Goal: Transaction & Acquisition: Purchase product/service

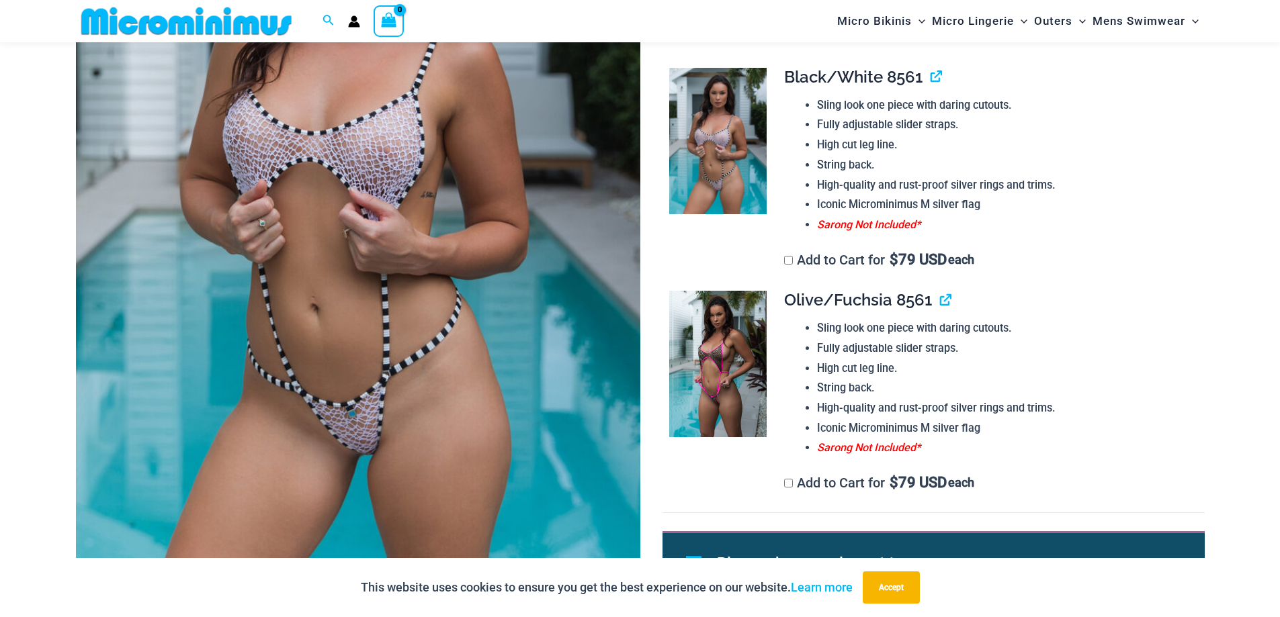
scroll to position [392, 0]
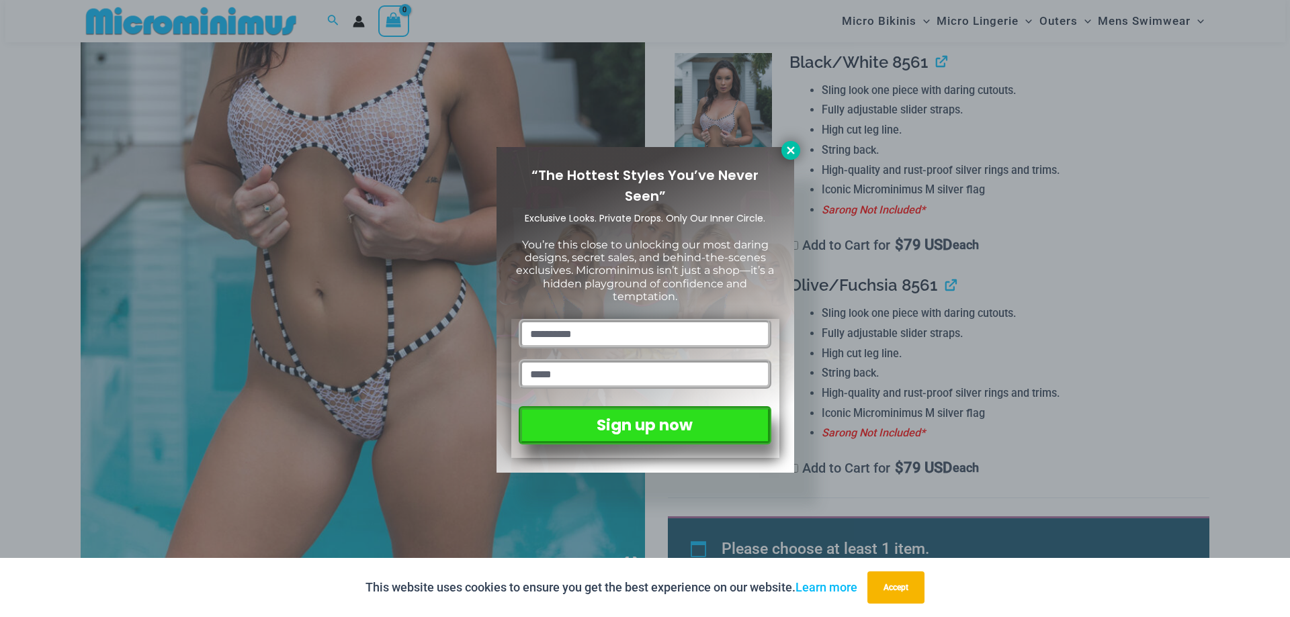
click at [796, 151] on icon at bounding box center [791, 150] width 12 height 12
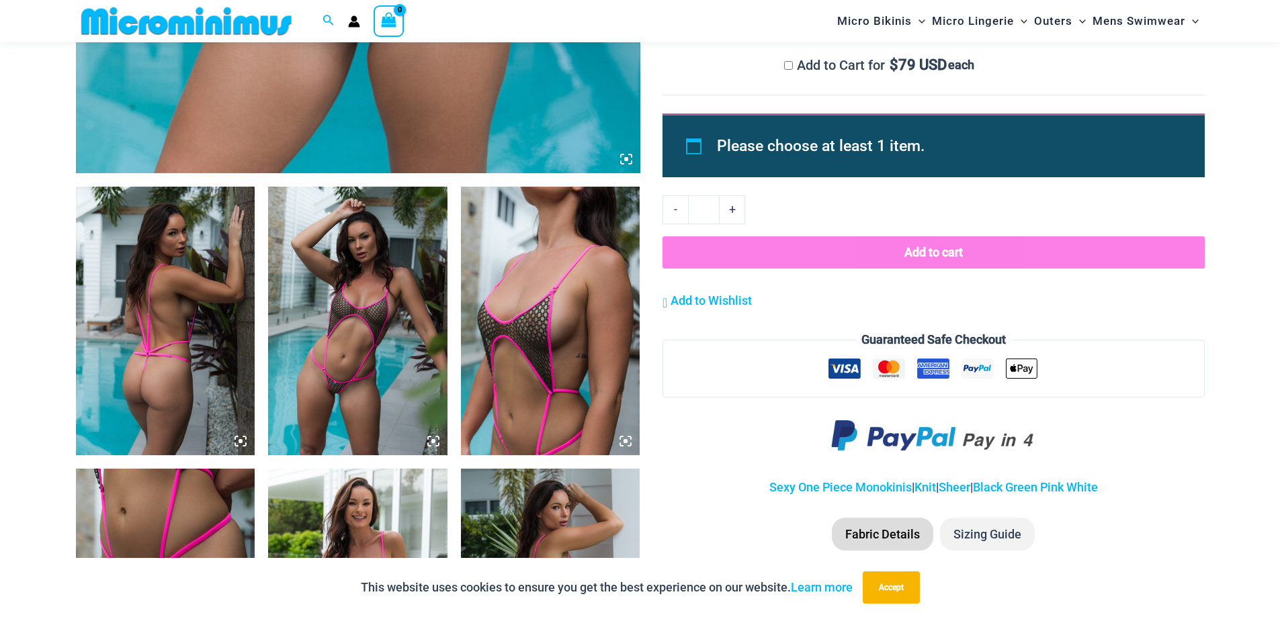
scroll to position [863, 0]
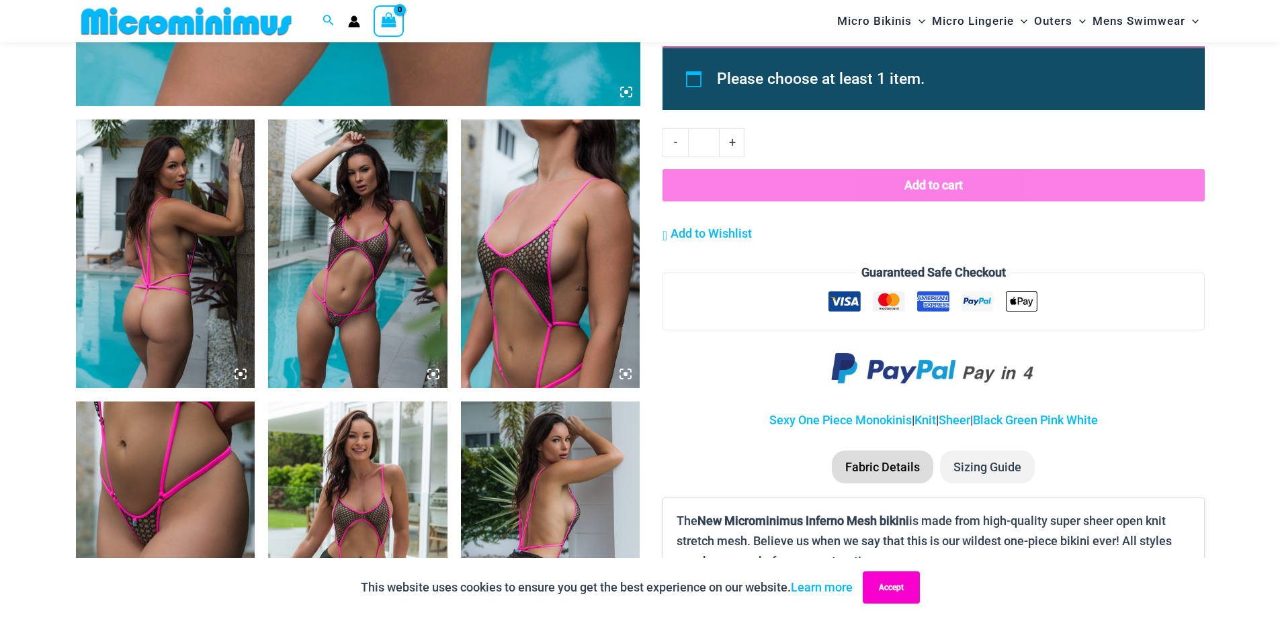
click at [889, 584] on button "Accept" at bounding box center [891, 588] width 57 height 32
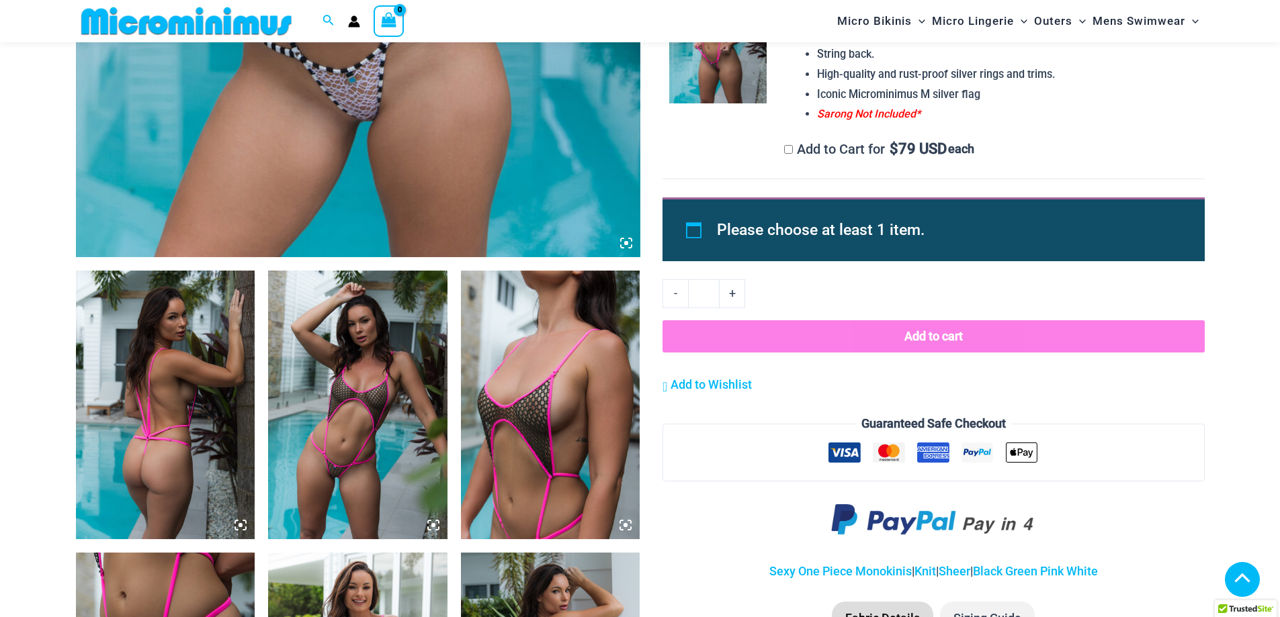
scroll to position [594, 0]
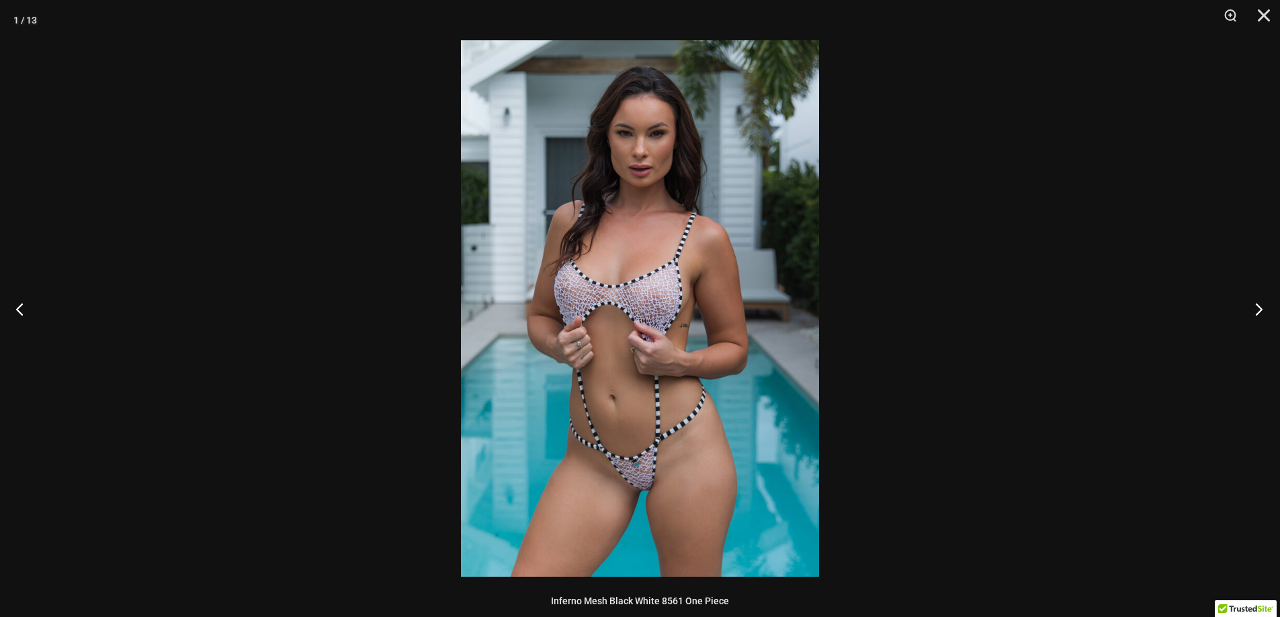
click at [1255, 307] on button "Next" at bounding box center [1254, 308] width 50 height 67
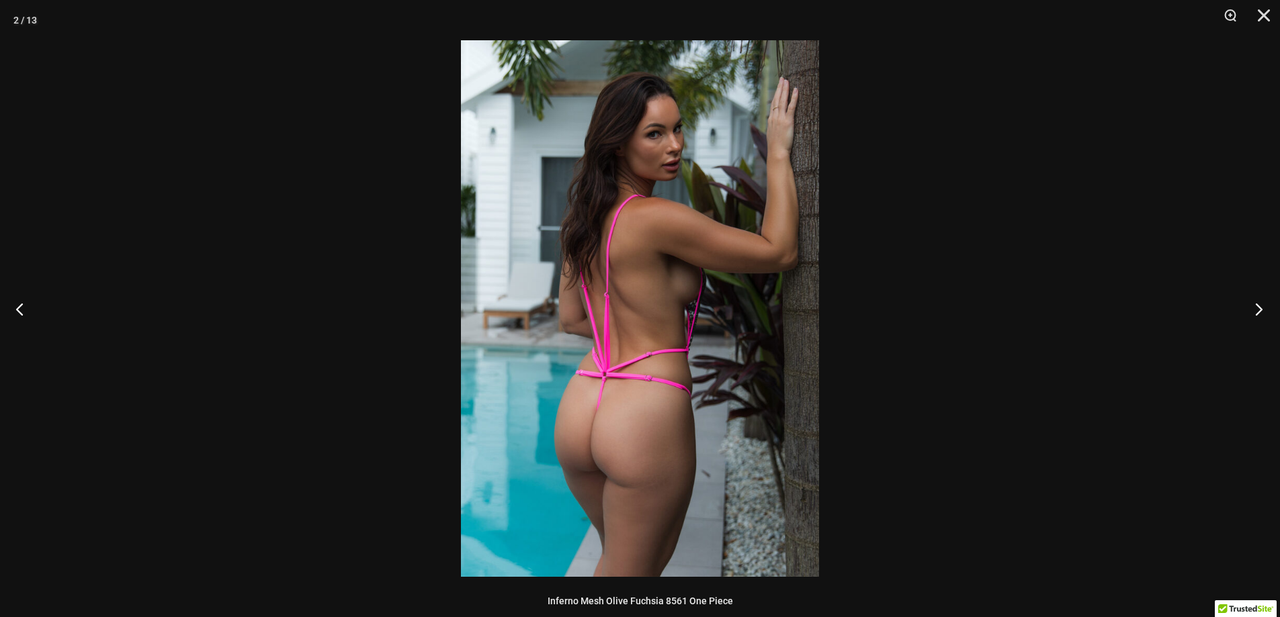
click at [1255, 307] on button "Next" at bounding box center [1254, 308] width 50 height 67
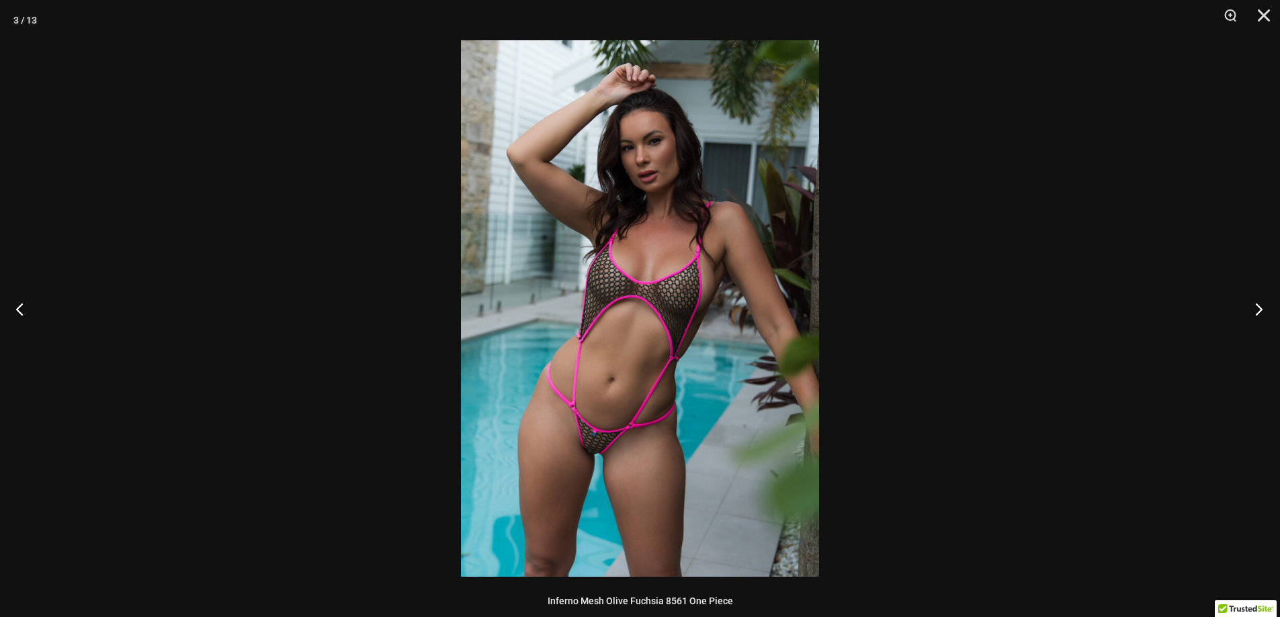
click at [1255, 307] on button "Next" at bounding box center [1254, 308] width 50 height 67
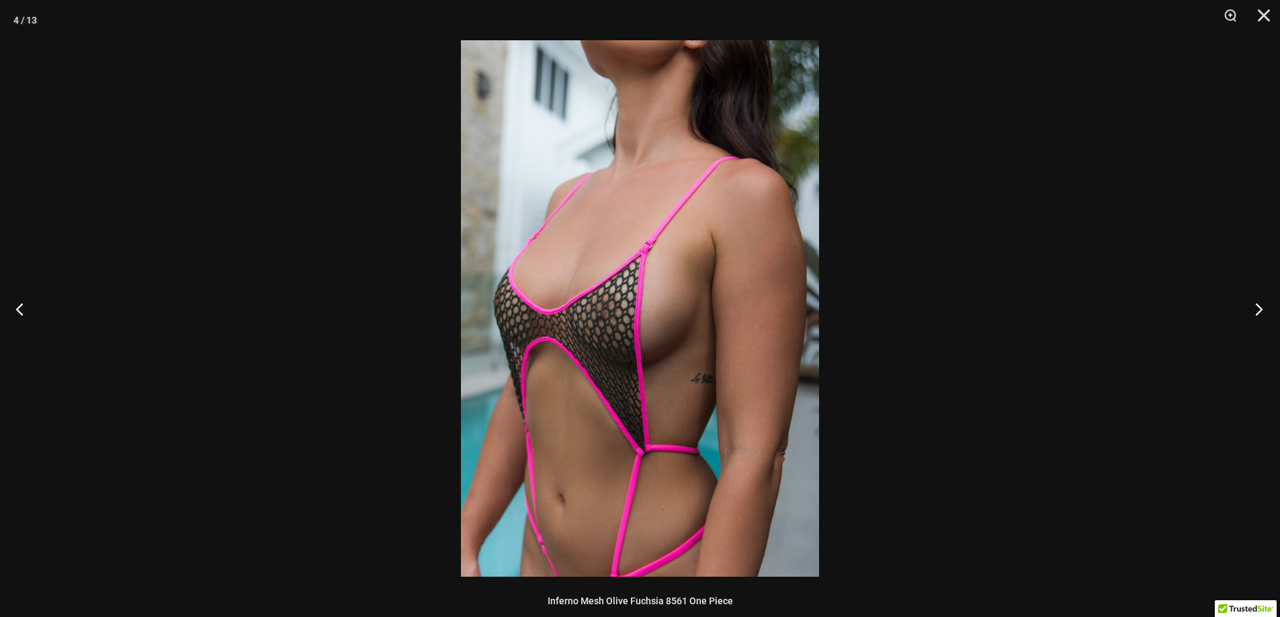
click at [1255, 307] on button "Next" at bounding box center [1254, 308] width 50 height 67
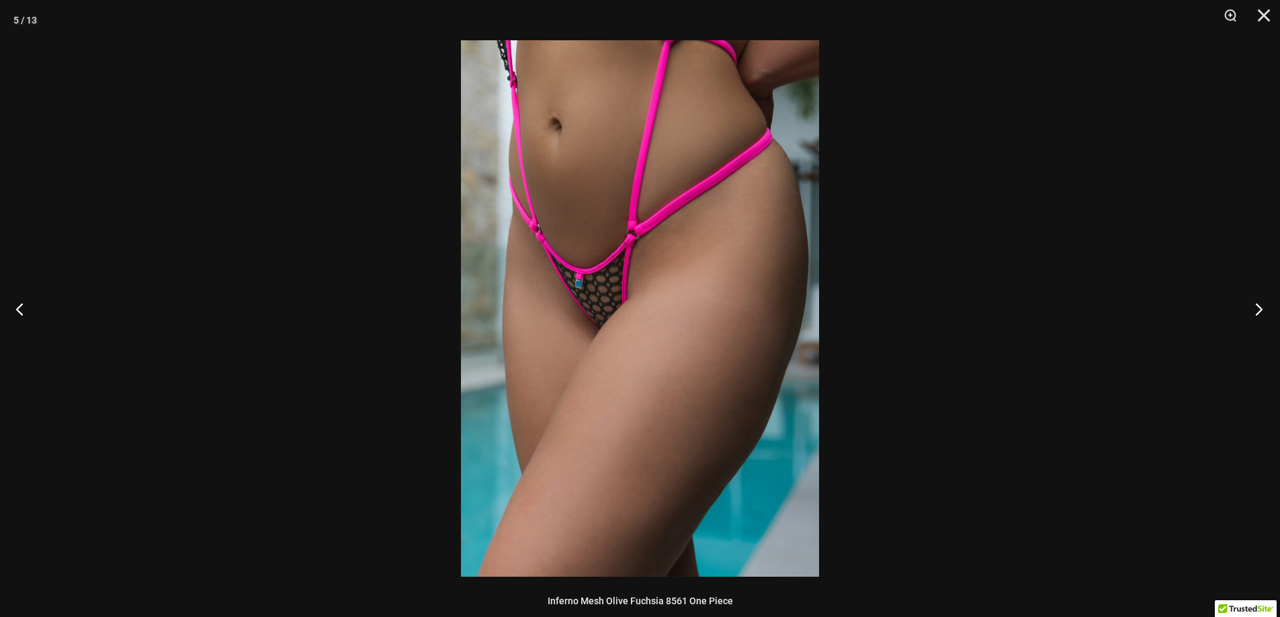
click at [1255, 307] on button "Next" at bounding box center [1254, 308] width 50 height 67
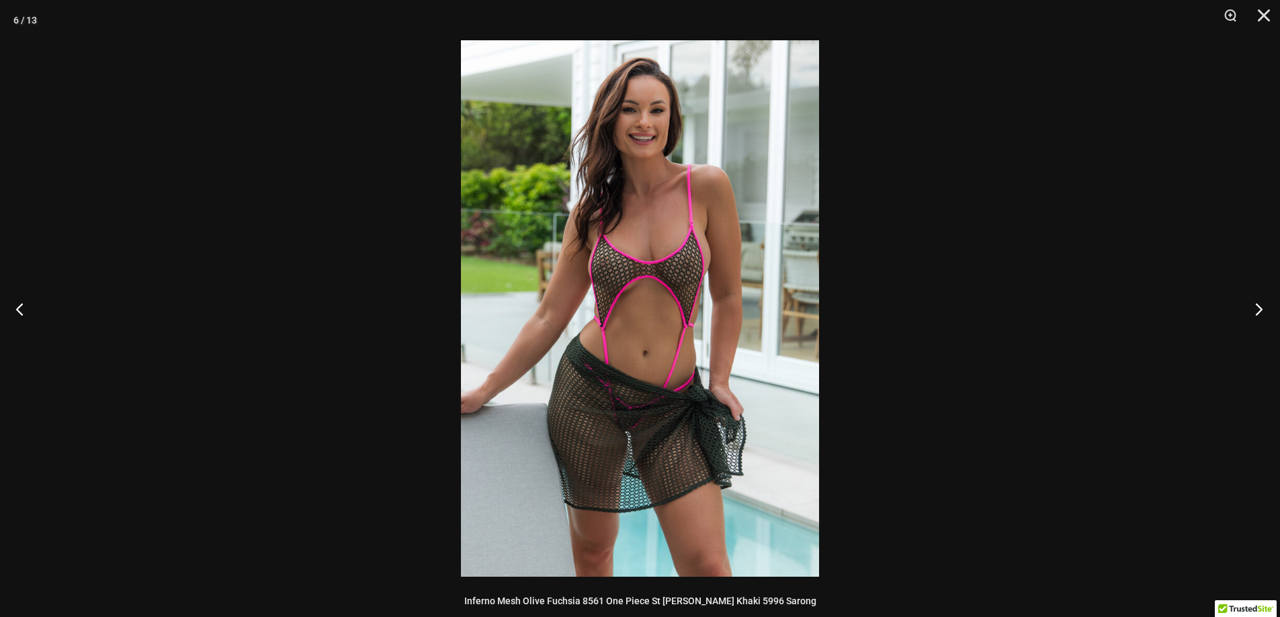
click at [1255, 307] on button "Next" at bounding box center [1254, 308] width 50 height 67
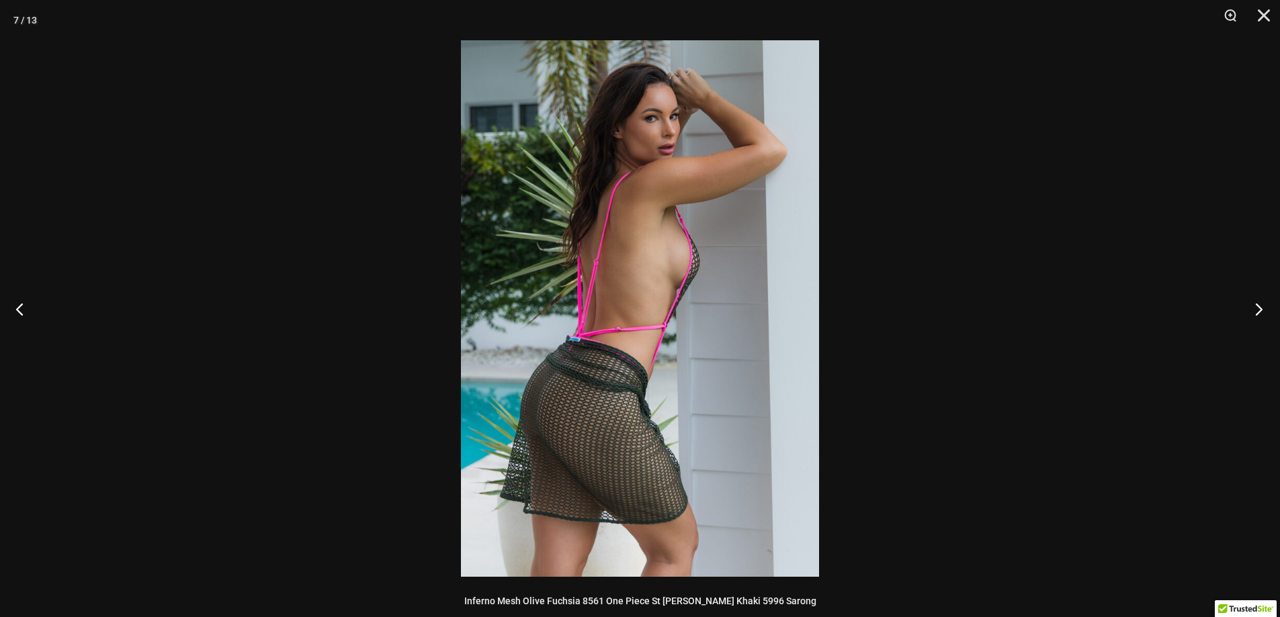
click at [1255, 307] on button "Next" at bounding box center [1254, 308] width 50 height 67
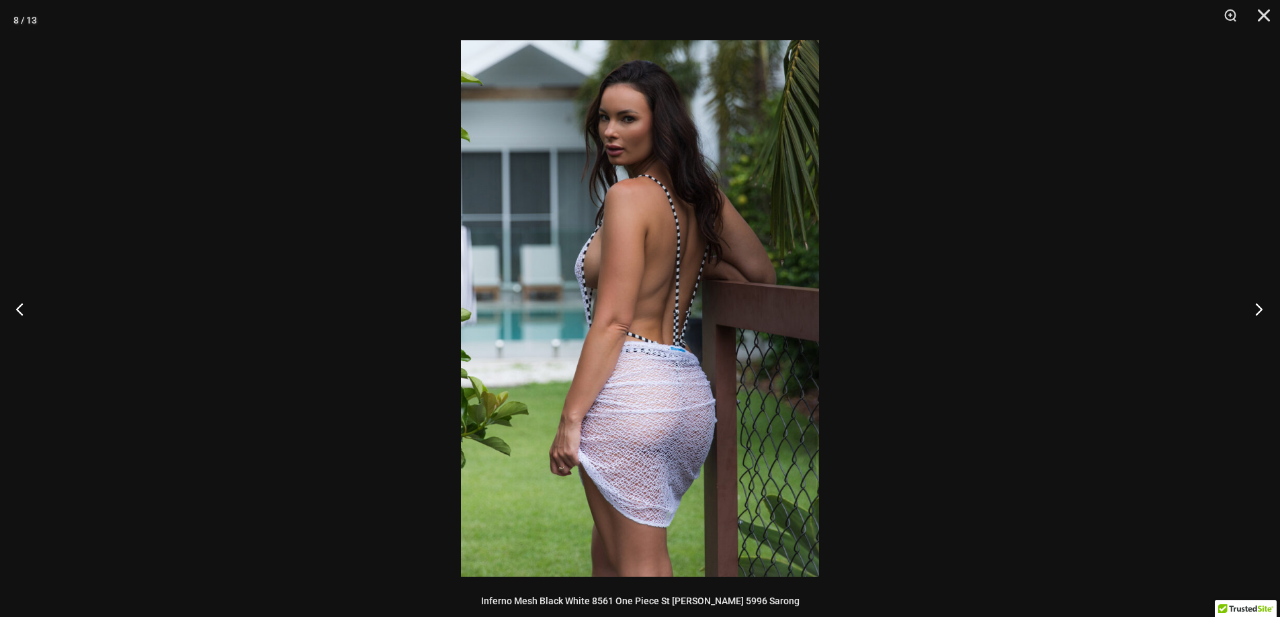
click at [1255, 307] on button "Next" at bounding box center [1254, 308] width 50 height 67
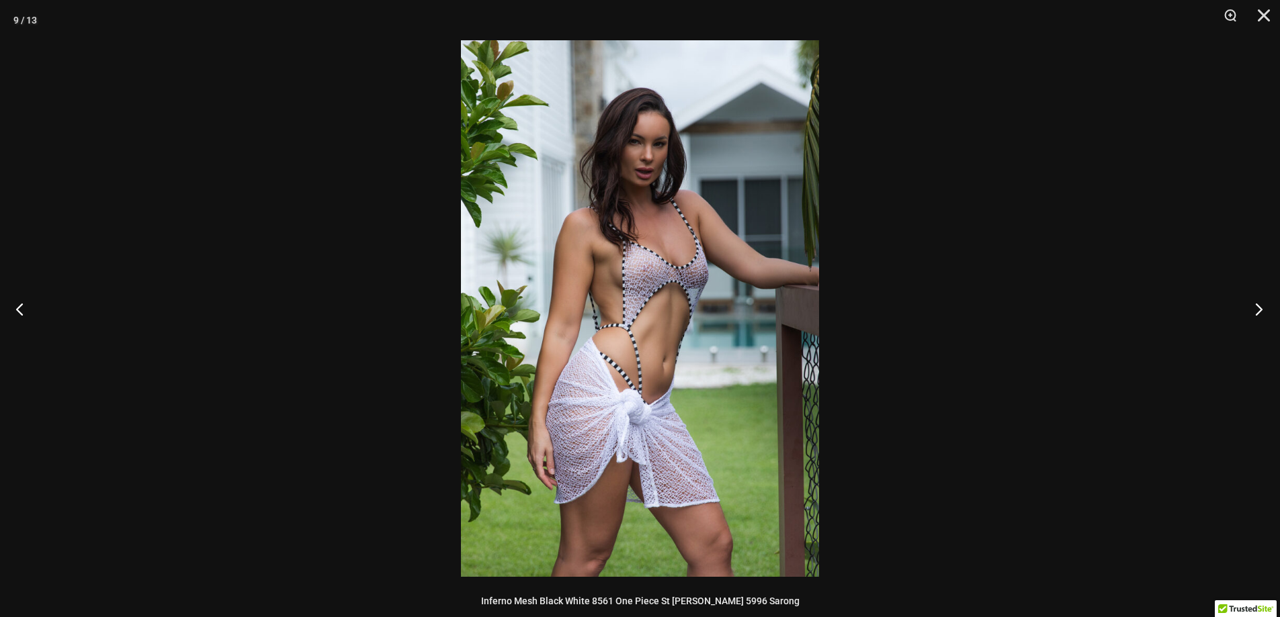
click at [1255, 307] on button "Next" at bounding box center [1254, 308] width 50 height 67
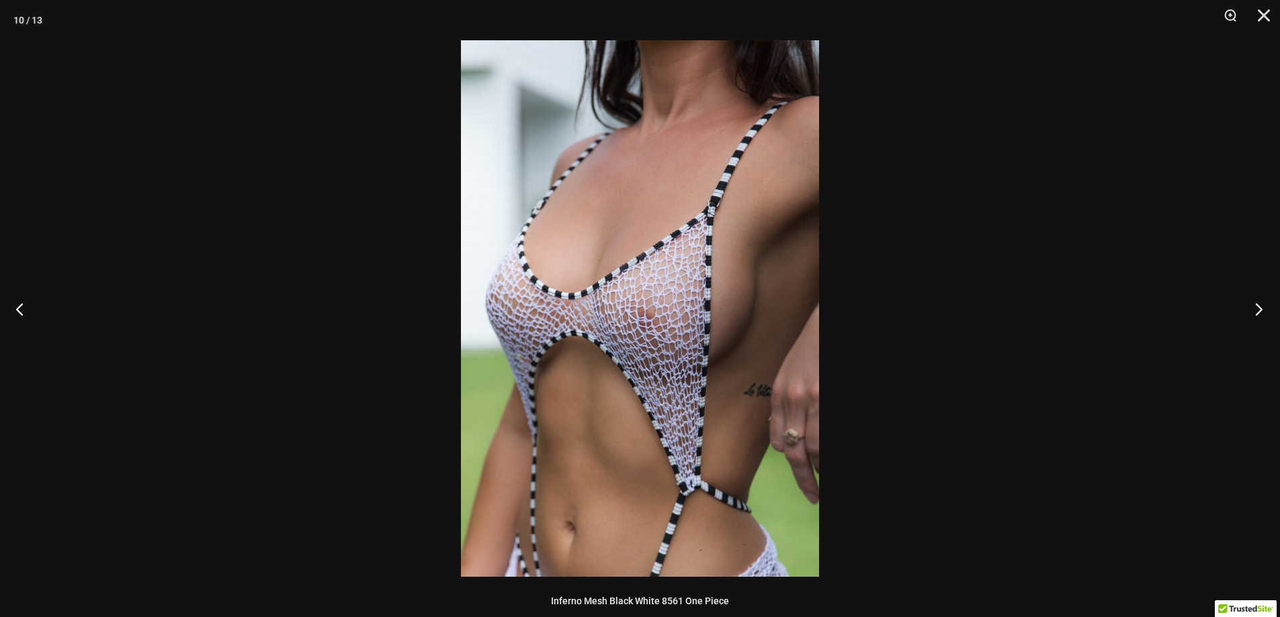
click at [1255, 307] on button "Next" at bounding box center [1254, 308] width 50 height 67
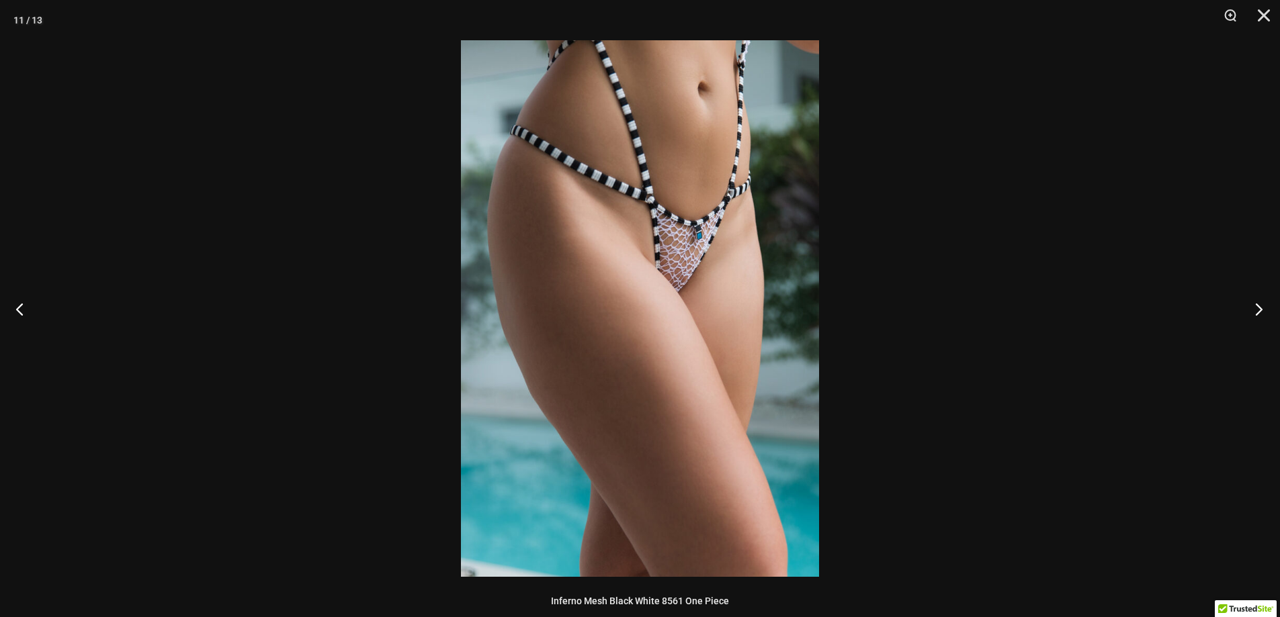
click at [1255, 307] on button "Next" at bounding box center [1254, 308] width 50 height 67
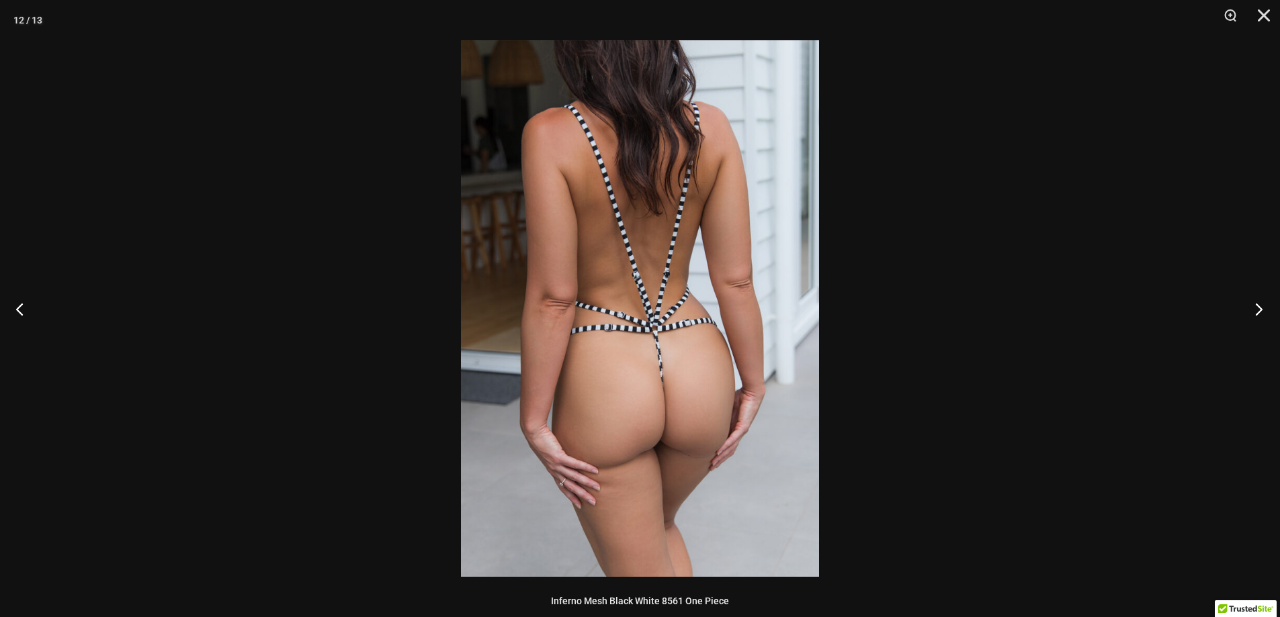
click at [1255, 307] on button "Next" at bounding box center [1254, 308] width 50 height 67
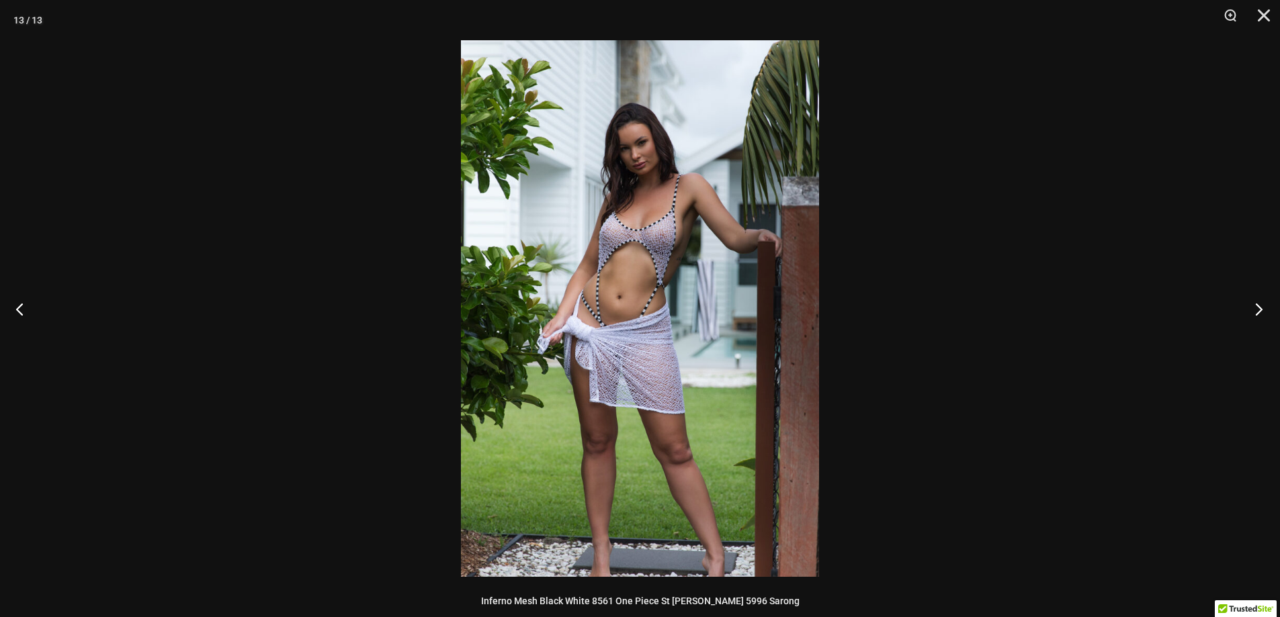
click at [1255, 307] on button "Next" at bounding box center [1254, 308] width 50 height 67
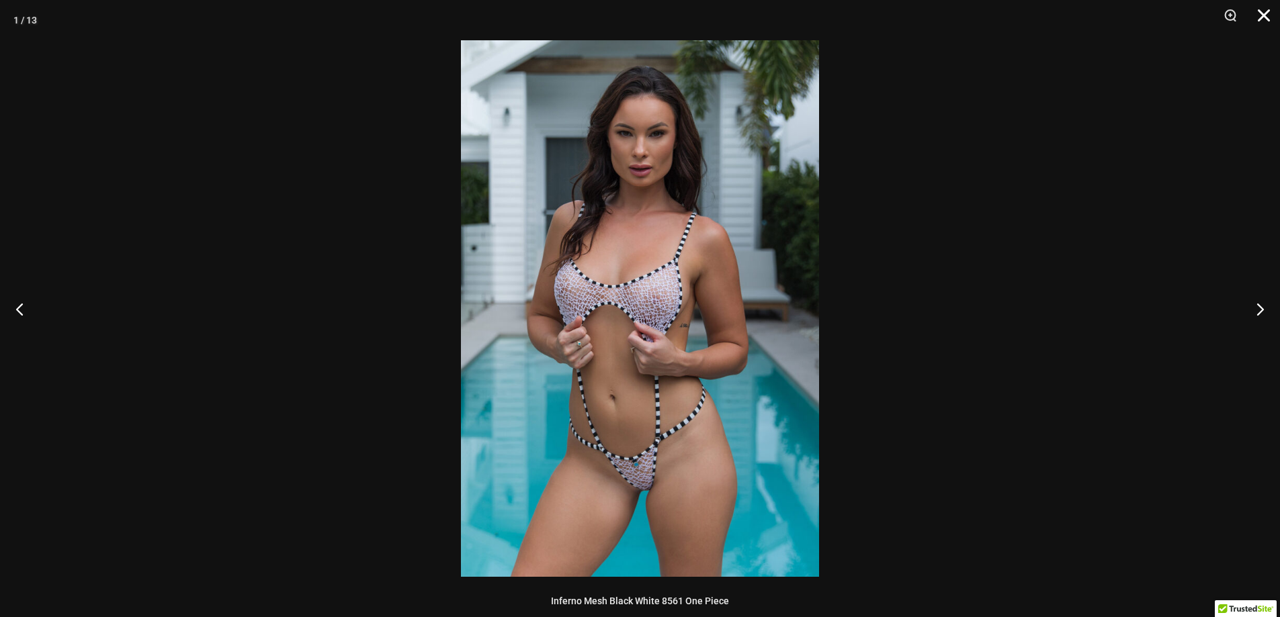
click at [1260, 9] on button "Close" at bounding box center [1259, 20] width 34 height 40
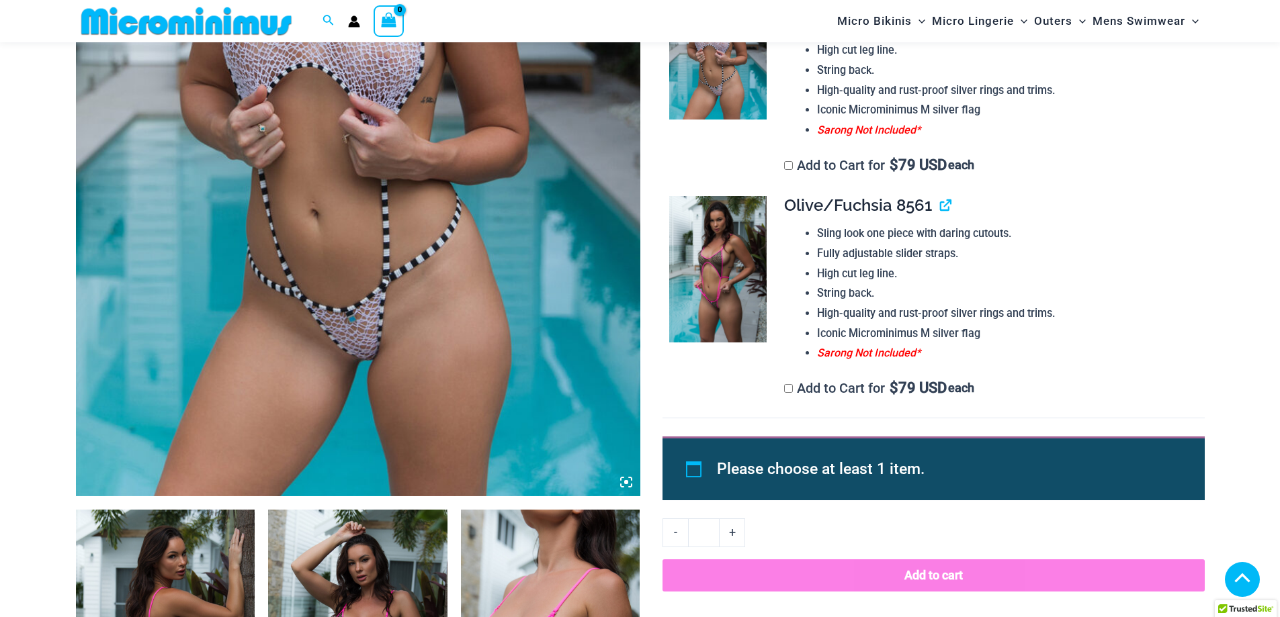
scroll to position [459, 0]
